Goal: Task Accomplishment & Management: Use online tool/utility

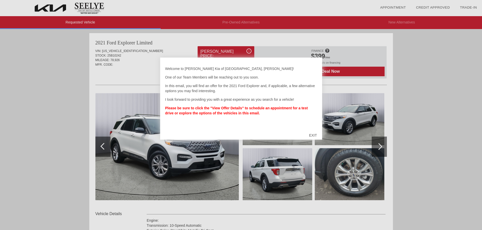
click at [314, 136] on div "EXIT" at bounding box center [313, 135] width 18 height 15
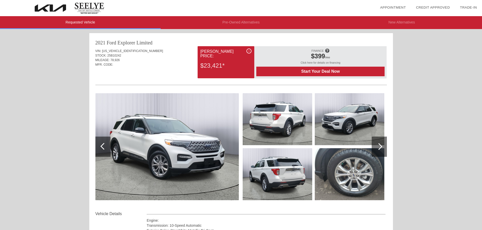
click at [422, 152] on div "Requested Vehicle Pre-Owned Alternatives New Alternatives date_range Appointmen…" at bounding box center [241, 213] width 482 height 426
click at [380, 144] on div at bounding box center [378, 146] width 7 height 7
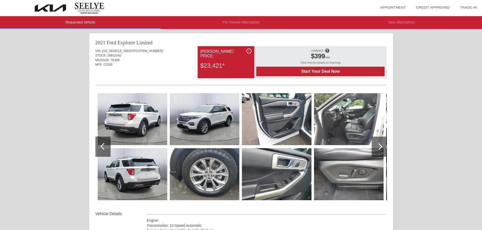
click at [380, 147] on div at bounding box center [378, 146] width 7 height 7
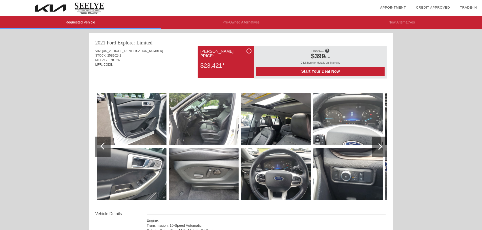
click at [380, 147] on div at bounding box center [378, 146] width 7 height 7
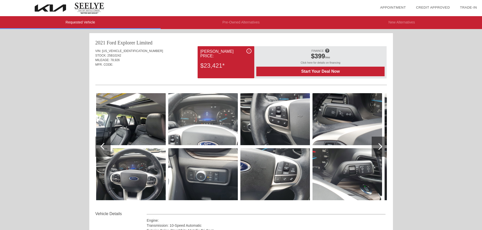
click at [380, 147] on div at bounding box center [378, 146] width 7 height 7
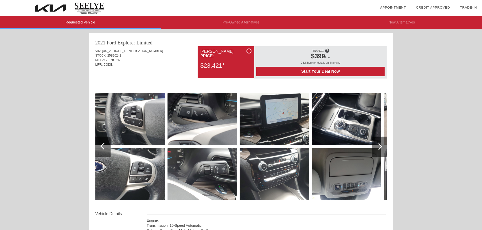
click at [380, 147] on div at bounding box center [378, 146] width 7 height 7
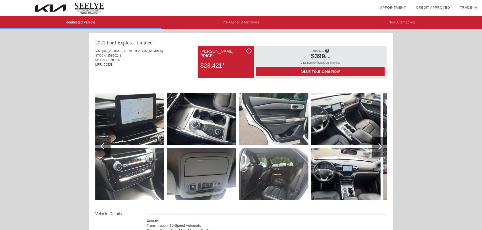
click at [380, 147] on div at bounding box center [378, 146] width 7 height 7
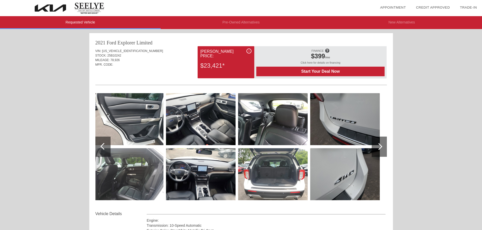
click at [380, 147] on div at bounding box center [378, 146] width 7 height 7
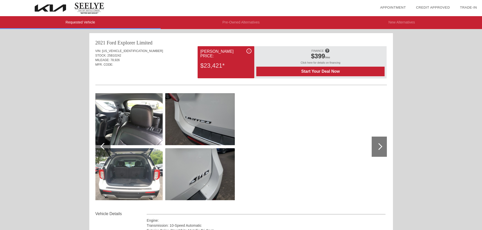
click at [380, 147] on div at bounding box center [378, 146] width 7 height 7
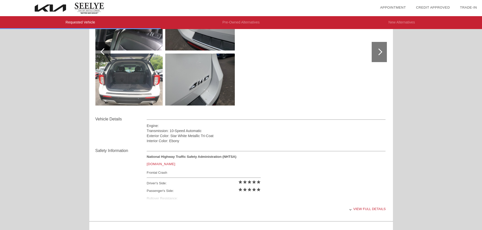
scroll to position [126, 0]
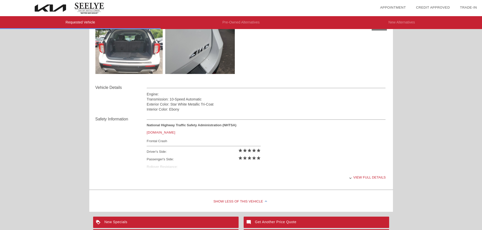
click at [365, 176] on div "View full details" at bounding box center [266, 177] width 239 height 12
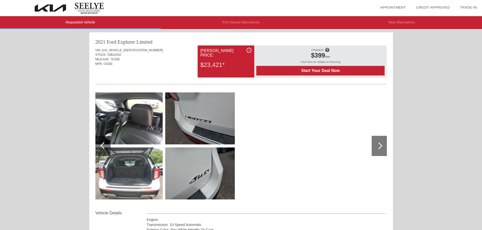
scroll to position [0, 0]
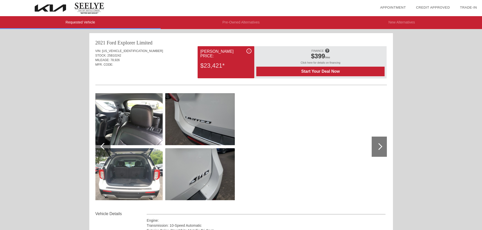
click at [315, 55] on span "$399" at bounding box center [318, 56] width 14 height 7
click at [334, 87] on div at bounding box center [240, 148] width 291 height 126
click at [433, 9] on link "Credit Approved" at bounding box center [433, 8] width 34 height 4
